Goal: Information Seeking & Learning: Understand process/instructions

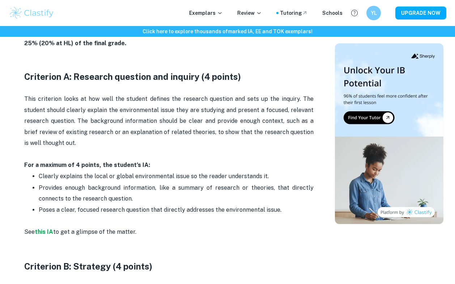
scroll to position [386, 0]
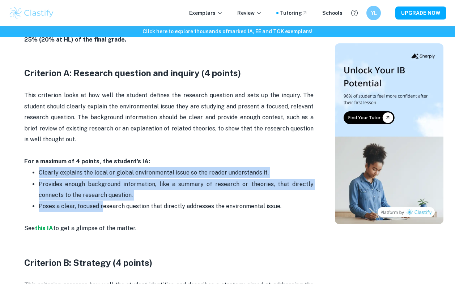
drag, startPoint x: 35, startPoint y: 172, endPoint x: 101, endPoint y: 207, distance: 74.2
click at [102, 207] on ul "Clearly explains the local or global environmental issue so the reader understa…" at bounding box center [168, 195] width 289 height 56
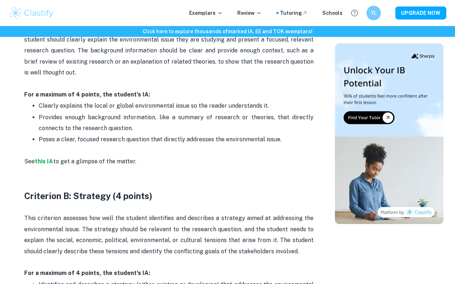
click at [97, 220] on p "This criterion assesses how well the student identifies and describes a strateg…" at bounding box center [168, 235] width 289 height 44
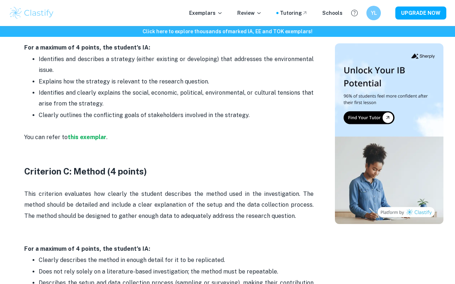
scroll to position [679, 0]
click at [99, 213] on p "This criterion evaluates how clearly the student describes the method used in t…" at bounding box center [168, 204] width 289 height 33
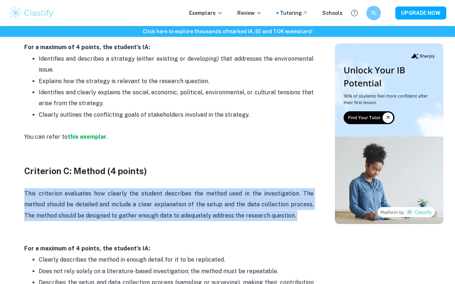
click at [99, 213] on p "This criterion evaluates how clearly the student describes the method used in t…" at bounding box center [168, 204] width 289 height 33
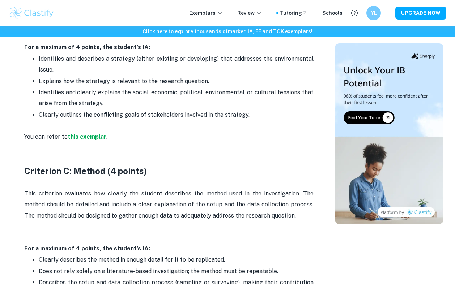
click at [103, 118] on p "Clearly outlines the conflicting goals of stakeholders involved in the strategy." at bounding box center [176, 121] width 275 height 22
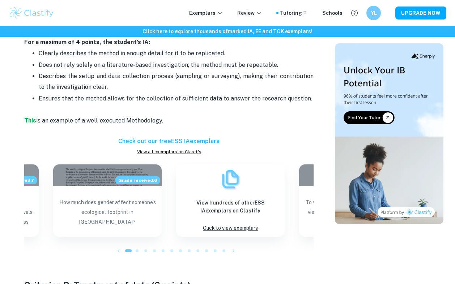
scroll to position [1085, 0]
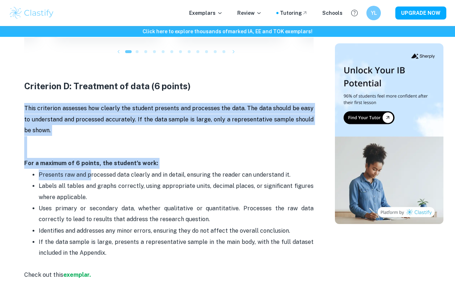
drag, startPoint x: 28, startPoint y: 112, endPoint x: 86, endPoint y: 176, distance: 86.0
click at [86, 176] on p "Presents raw and processed data clearly and in detail, ensuring the reader can …" at bounding box center [176, 175] width 275 height 11
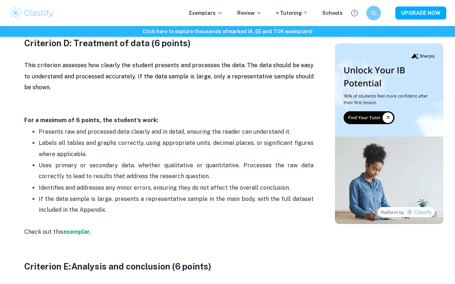
scroll to position [1132, 0]
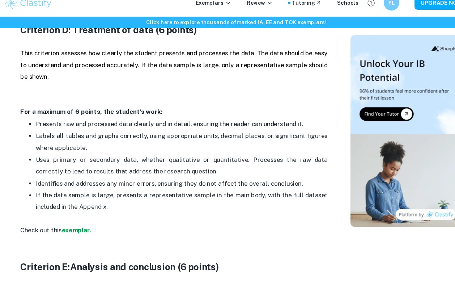
drag, startPoint x: 69, startPoint y: 147, endPoint x: 111, endPoint y: 153, distance: 42.4
click at [111, 153] on p "Labels all tables and graphs correctly, using appropriate units, decimal places…" at bounding box center [176, 144] width 275 height 22
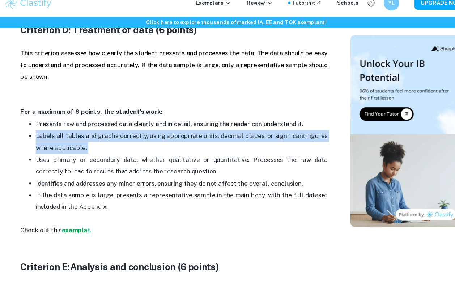
click at [111, 153] on p "Labels all tables and graphs correctly, using appropriate units, decimal places…" at bounding box center [176, 144] width 275 height 22
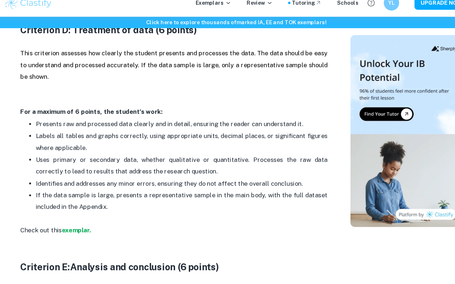
click at [106, 168] on p "Uses primary or secondary data, whether qualitative or quantitative. Processes …" at bounding box center [176, 166] width 275 height 22
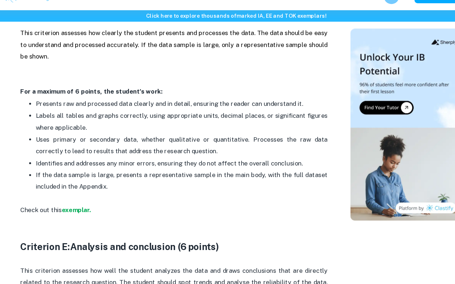
scroll to position [1147, 0]
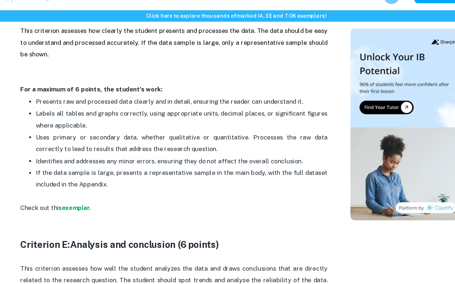
click at [105, 171] on p "Identifies and addresses any minor errors, ensuring they do not affect the over…" at bounding box center [176, 168] width 275 height 11
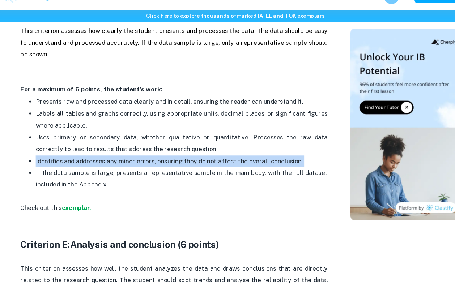
click at [105, 171] on p "Identifies and addresses any minor errors, ensuring they do not affect the over…" at bounding box center [176, 168] width 275 height 11
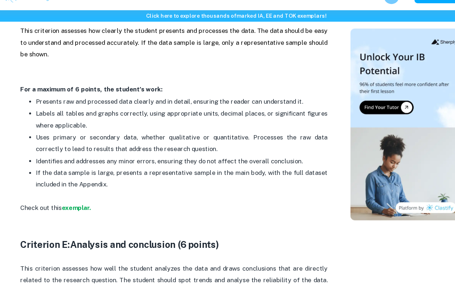
click at [105, 185] on p "If the data sample is large, presents a representative sample in the main body,…" at bounding box center [176, 190] width 275 height 33
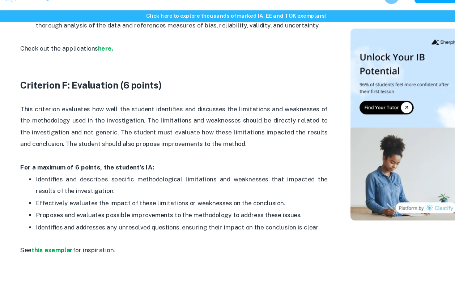
scroll to position [1488, 0]
drag, startPoint x: 38, startPoint y: 185, endPoint x: 111, endPoint y: 200, distance: 74.4
click at [111, 200] on ul "Identifies and describes specific methodological limitations and weaknesses tha…" at bounding box center [168, 212] width 289 height 67
click at [111, 200] on p "Identifies and describes specific methodological limitations and weaknesses tha…" at bounding box center [176, 191] width 275 height 22
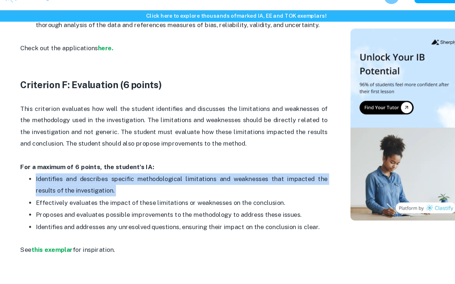
click at [111, 200] on p "Identifies and describes specific methodological limitations and weaknesses tha…" at bounding box center [176, 191] width 275 height 22
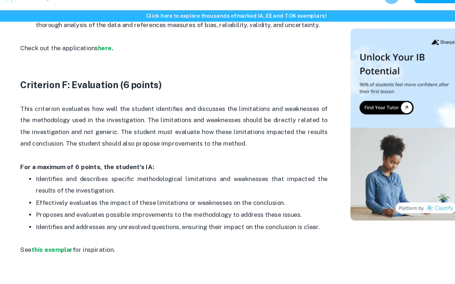
click at [151, 214] on p "Proposes and evaluates possible improvements to the methodology to address thes…" at bounding box center [176, 218] width 275 height 11
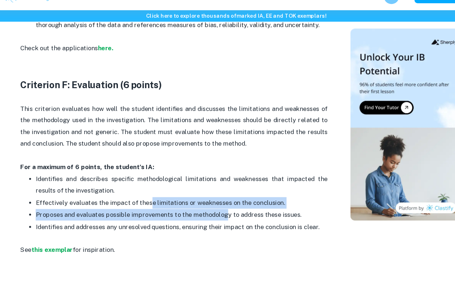
drag, startPoint x: 144, startPoint y: 212, endPoint x: 214, endPoint y: 213, distance: 70.5
click at [214, 213] on p "Effectively evaluates the impact of these limitations or weaknesses on the conc…" at bounding box center [176, 207] width 275 height 11
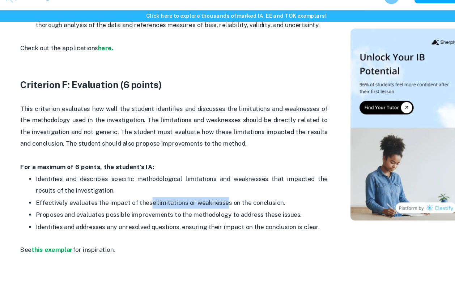
click at [214, 213] on p "Effectively evaluates the impact of these limitations or weaknesses on the conc…" at bounding box center [176, 207] width 275 height 11
drag, startPoint x: 39, startPoint y: 184, endPoint x: 100, endPoint y: 195, distance: 62.4
click at [100, 195] on p "Identifies and describes specific methodological limitations and weaknesses tha…" at bounding box center [176, 191] width 275 height 22
click at [178, 198] on p "Identifies and describes specific methodological limitations and weaknesses tha…" at bounding box center [176, 191] width 275 height 22
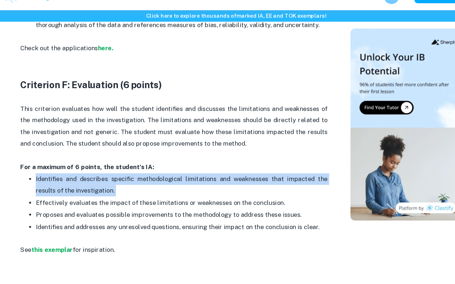
click at [178, 198] on p "Identifies and describes specific methodological limitations and weaknesses tha…" at bounding box center [176, 191] width 275 height 22
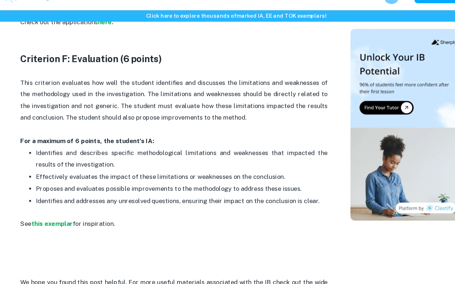
scroll to position [1515, 0]
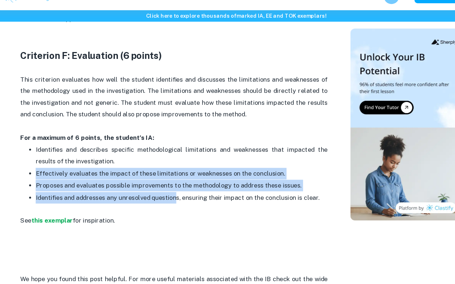
drag, startPoint x: 40, startPoint y: 178, endPoint x: 169, endPoint y: 207, distance: 132.2
click at [169, 207] on ul "Identifies and describes specific methodological limitations and weaknesses tha…" at bounding box center [168, 185] width 289 height 67
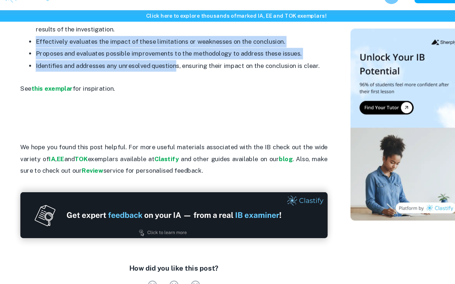
scroll to position [1642, 0]
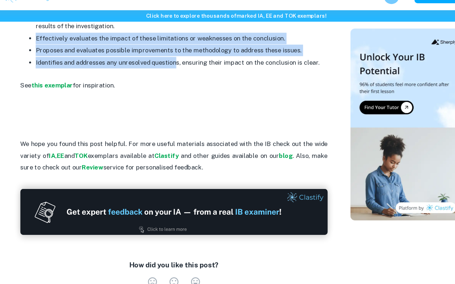
click at [189, 70] on p "Identifies and addresses any unresolved questions, ensuring their impact on the…" at bounding box center [176, 81] width 275 height 22
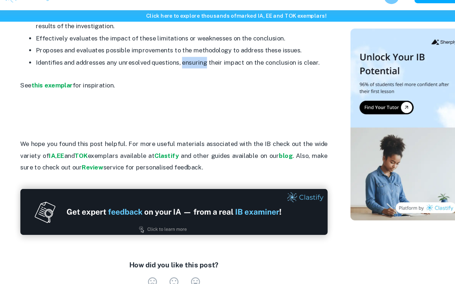
click at [189, 70] on p "Identifies and addresses any unresolved questions, ensuring their impact on the…" at bounding box center [176, 81] width 275 height 22
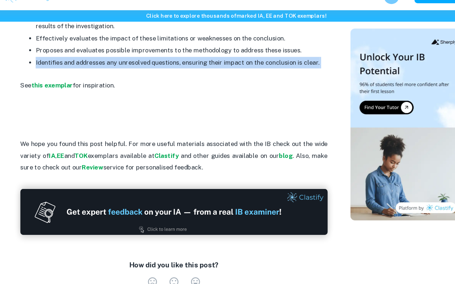
click at [189, 70] on p "Identifies and addresses any unresolved questions, ensuring their impact on the…" at bounding box center [176, 81] width 275 height 22
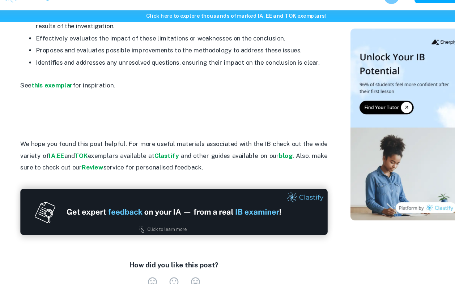
click at [168, 84] on p "Identifies and addresses any unresolved questions, ensuring their impact on the…" at bounding box center [176, 81] width 275 height 22
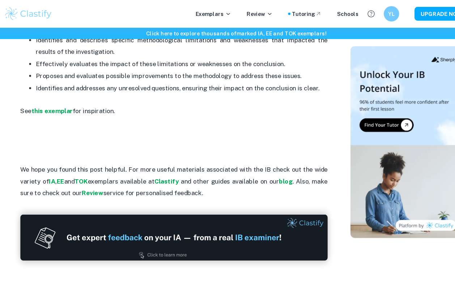
scroll to position [1631, 0]
